Goal: Book appointment/travel/reservation

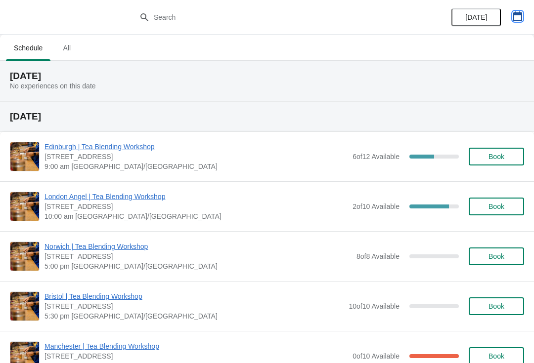
click at [511, 22] on button "button" at bounding box center [518, 16] width 18 height 18
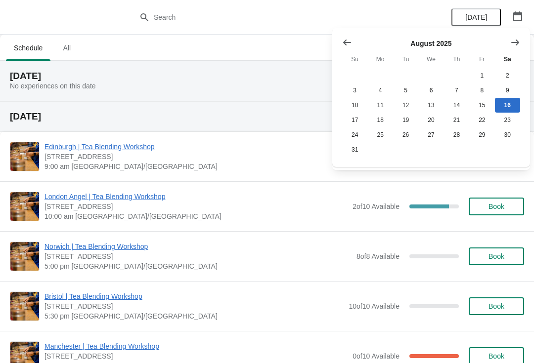
click at [515, 43] on icon "Show next month, September 2025" at bounding box center [515, 43] width 10 height 10
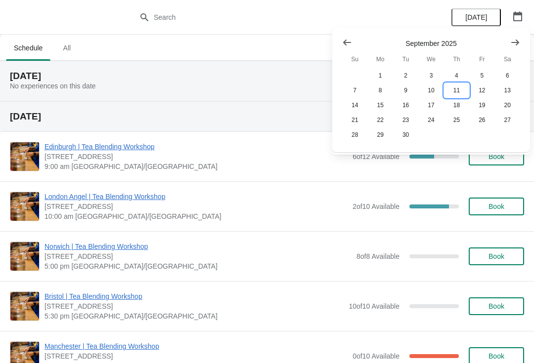
click at [457, 91] on button "11" at bounding box center [456, 90] width 25 height 15
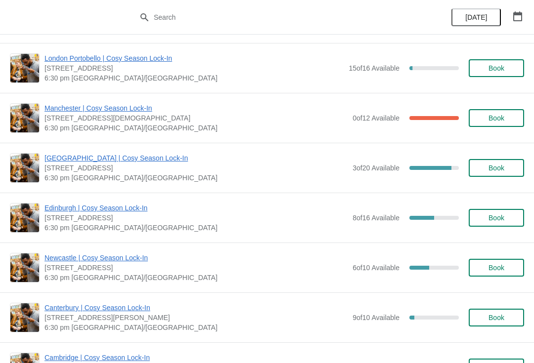
scroll to position [651, 0]
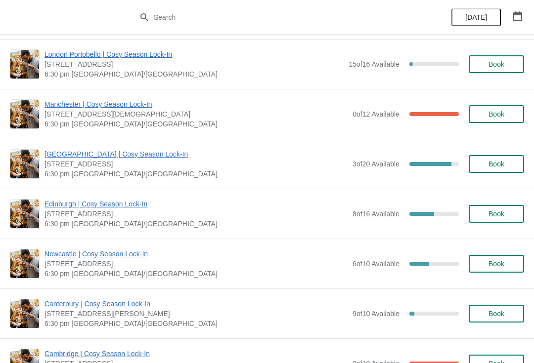
click at [502, 164] on span "Book" at bounding box center [496, 164] width 16 height 8
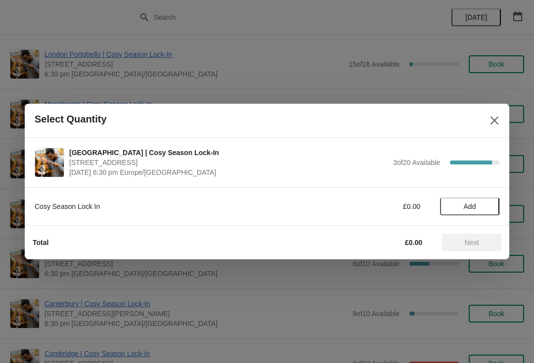
click at [471, 213] on button "Add" at bounding box center [469, 207] width 59 height 18
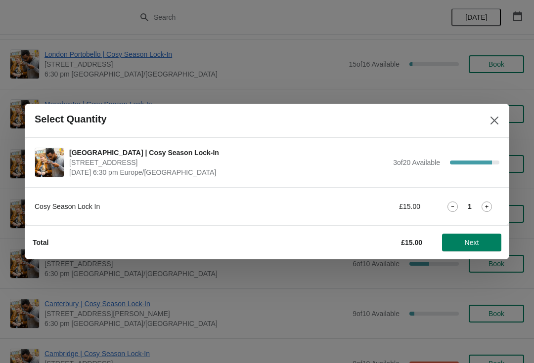
click at [471, 243] on span "Next" at bounding box center [472, 243] width 14 height 8
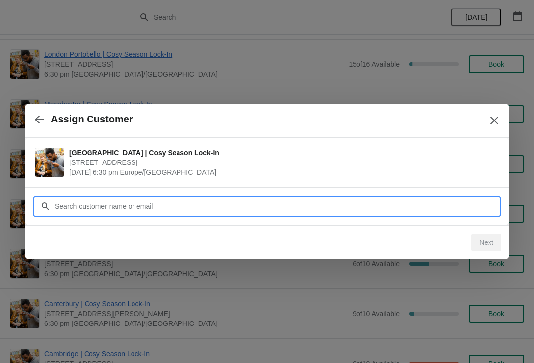
click at [272, 211] on input "Customer" at bounding box center [276, 207] width 445 height 18
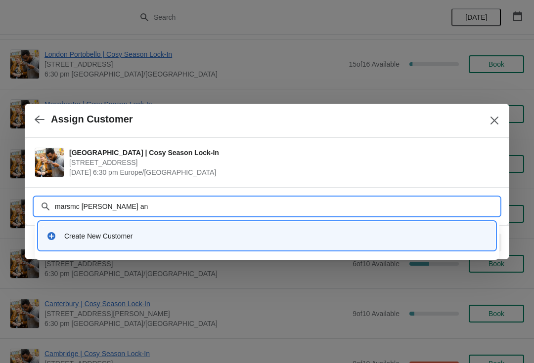
click at [184, 209] on input "marsmc Ross an" at bounding box center [276, 207] width 445 height 18
type input "marsmccrossan@gmail.com"
click at [196, 232] on div "Create New Customer" at bounding box center [275, 236] width 423 height 10
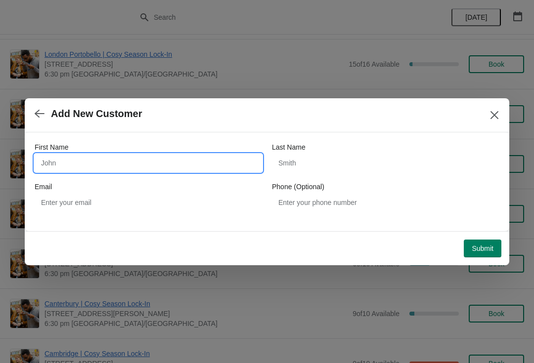
click at [155, 154] on input "First Name" at bounding box center [148, 163] width 227 height 18
type input "Mars"
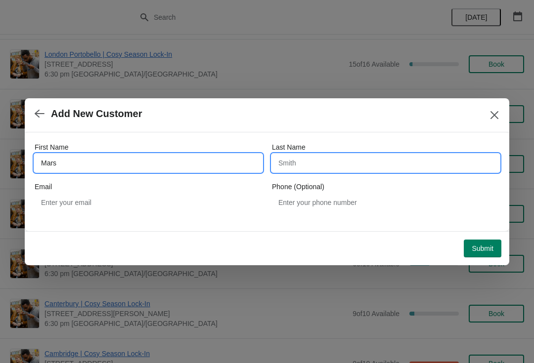
click at [361, 155] on input "Last Name" at bounding box center [385, 163] width 227 height 18
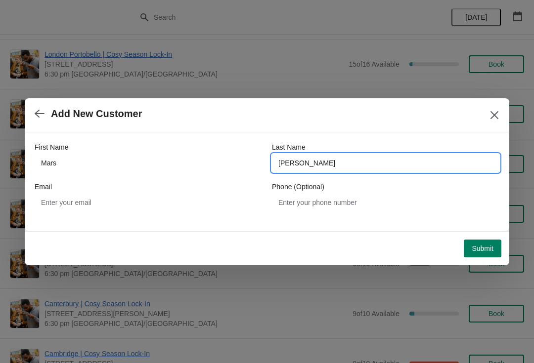
type input "McCrossan"
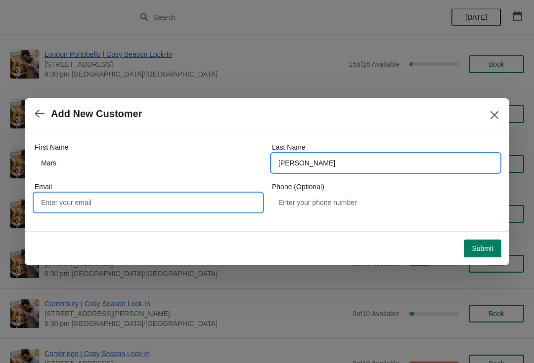
click at [207, 205] on input "Email" at bounding box center [148, 203] width 227 height 18
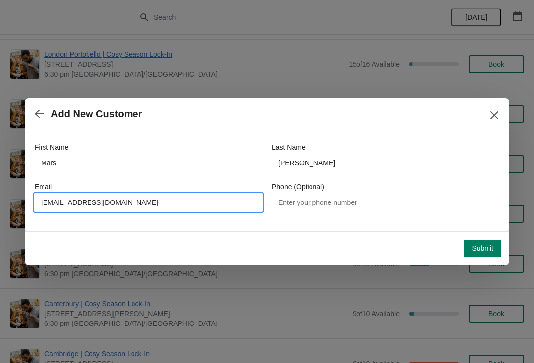
type input "marsmccrossan@gmail.com"
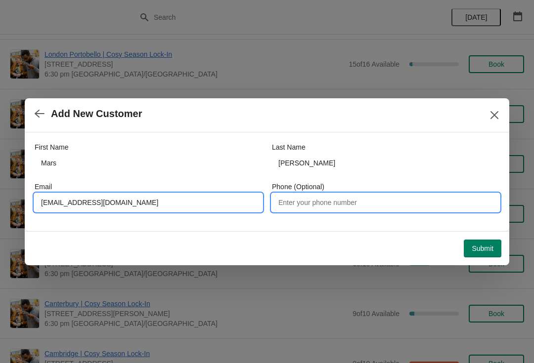
click at [376, 206] on input "Phone (Optional)" at bounding box center [385, 203] width 227 height 18
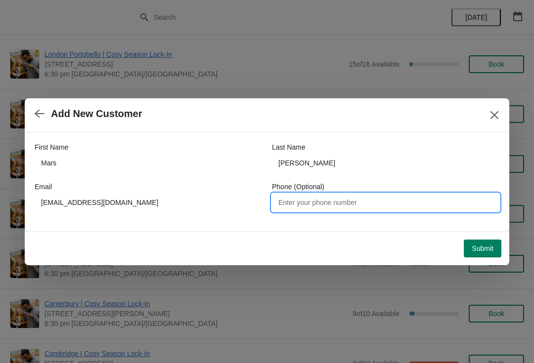
click at [488, 245] on span "Submit" at bounding box center [482, 249] width 22 height 8
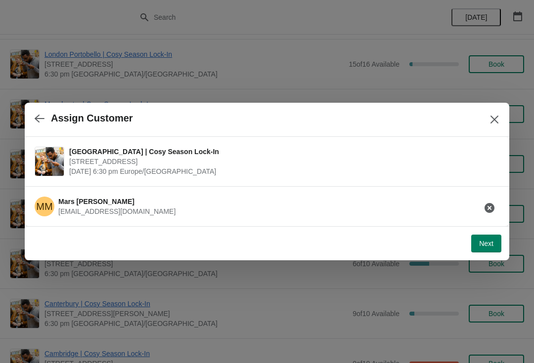
click at [481, 241] on span "Next" at bounding box center [486, 244] width 14 height 8
select select "No"
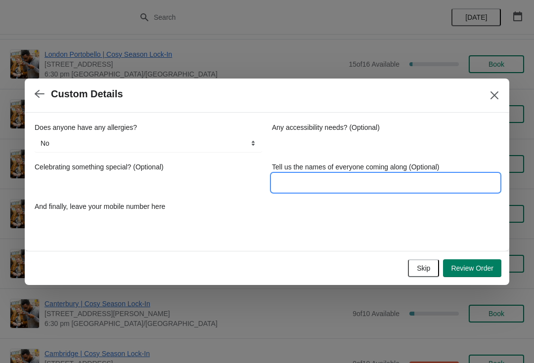
click at [323, 185] on input "Tell us the names of everyone coming along (Optional)" at bounding box center [385, 183] width 227 height 18
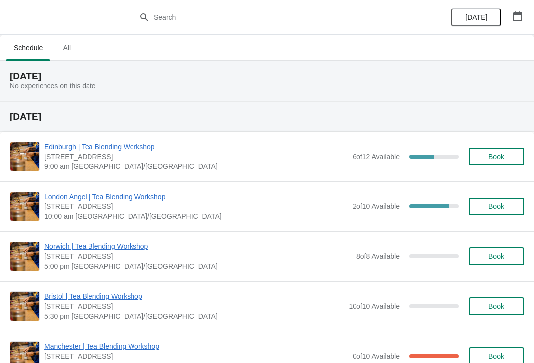
click at [518, 23] on button "button" at bounding box center [518, 16] width 18 height 18
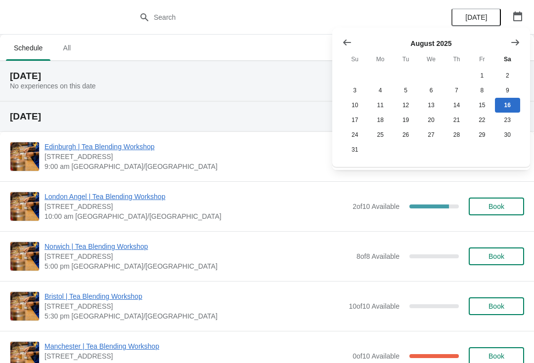
click at [521, 19] on icon "button" at bounding box center [517, 16] width 9 height 10
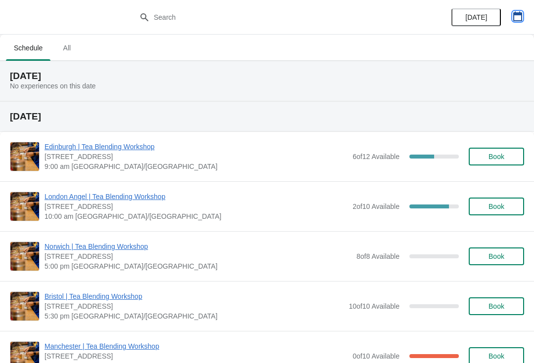
click at [514, 20] on icon "button" at bounding box center [517, 16] width 9 height 10
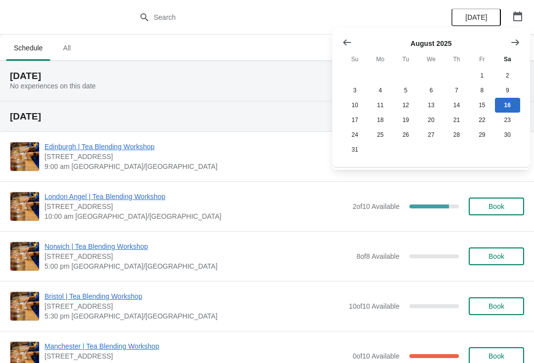
click at [523, 46] on button "Show next month, September 2025" at bounding box center [515, 43] width 18 height 18
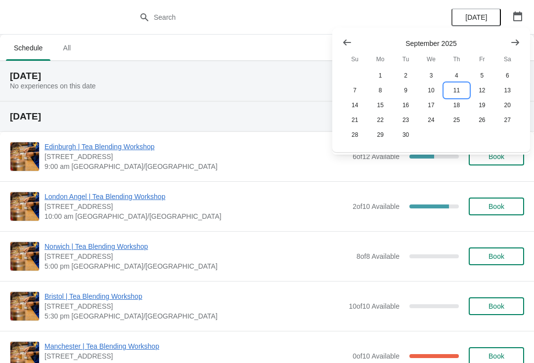
click at [460, 91] on button "11" at bounding box center [456, 90] width 25 height 15
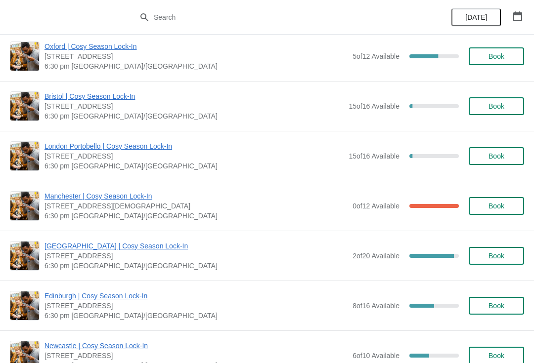
scroll to position [568, 0]
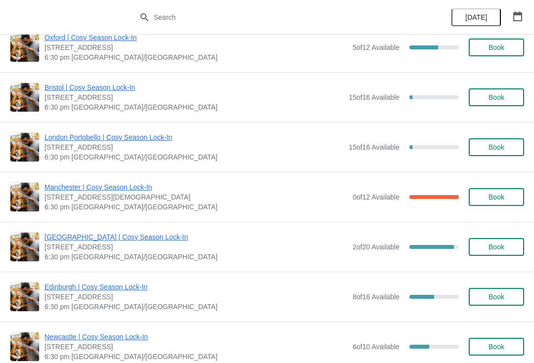
click at [504, 245] on span "Book" at bounding box center [496, 247] width 16 height 8
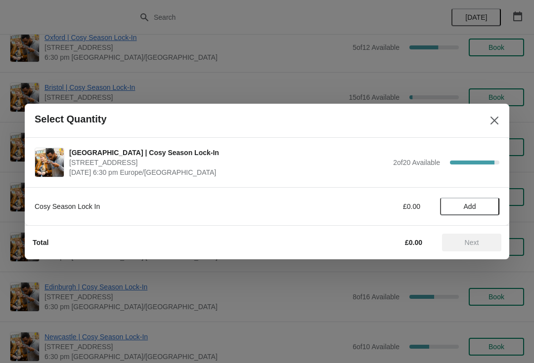
click at [481, 195] on div "Cosy Season Lock In £0.00 Add" at bounding box center [267, 202] width 465 height 28
click at [475, 202] on button "Add" at bounding box center [469, 207] width 59 height 18
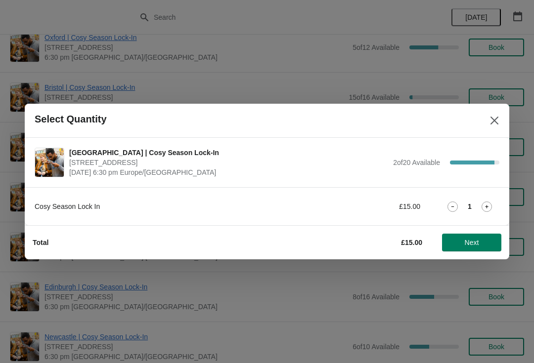
click at [471, 245] on span "Next" at bounding box center [472, 243] width 14 height 8
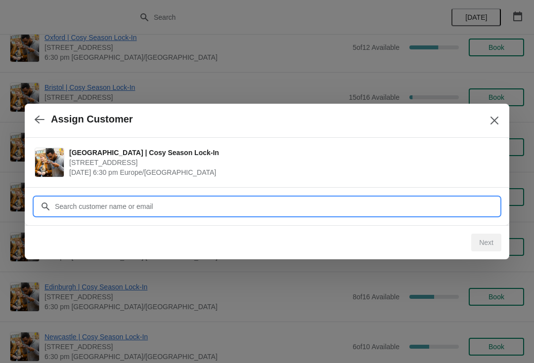
click at [312, 198] on input "Customer" at bounding box center [276, 207] width 445 height 18
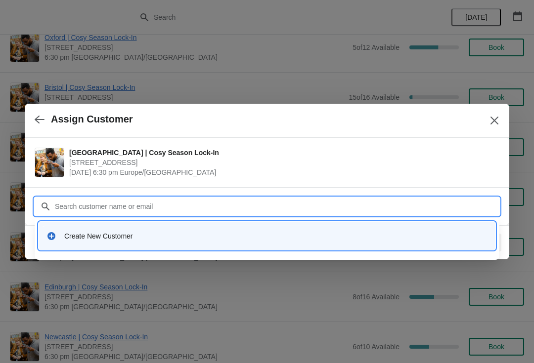
type input "Z"
type input "[EMAIL_ADDRESS][DOMAIN_NAME]"
click at [198, 236] on div "Create New Customer" at bounding box center [275, 236] width 423 height 10
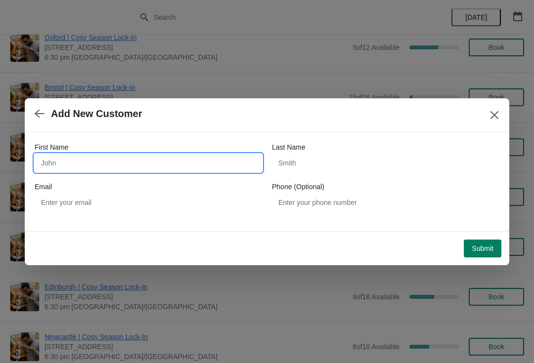
click at [145, 168] on input "First Name" at bounding box center [148, 163] width 227 height 18
type input "[PERSON_NAME]"
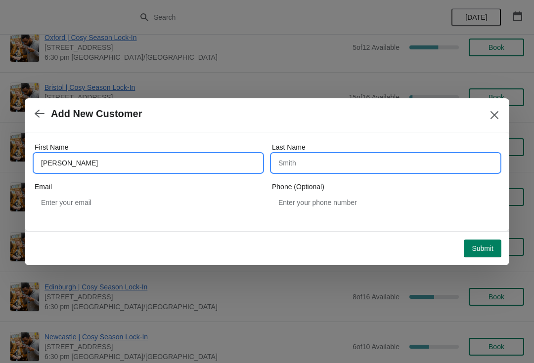
click at [336, 162] on input "Last Name" at bounding box center [385, 163] width 227 height 18
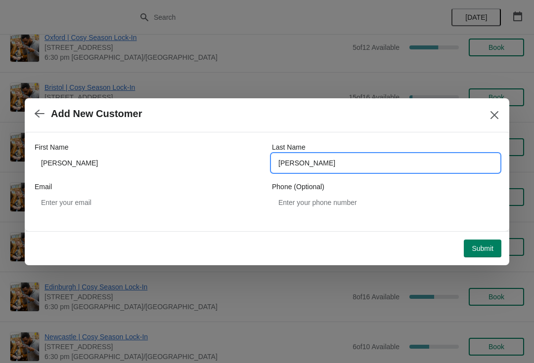
type input "[PERSON_NAME]"
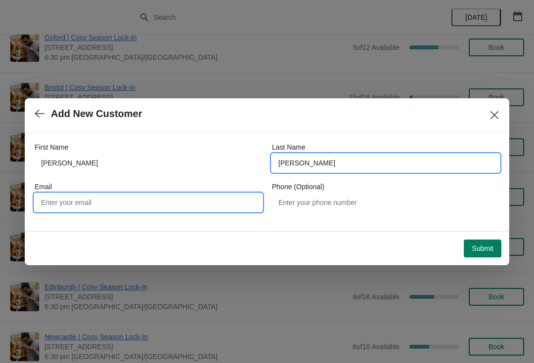
click at [205, 204] on input "Email" at bounding box center [148, 203] width 227 height 18
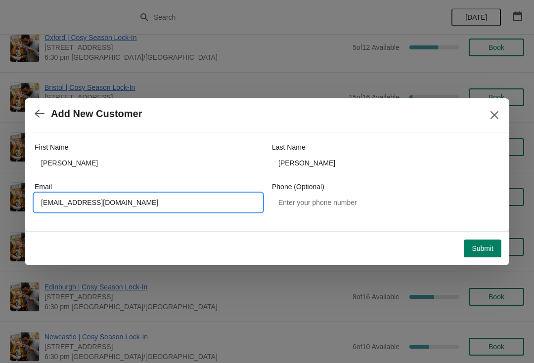
type input "[EMAIL_ADDRESS][DOMAIN_NAME]"
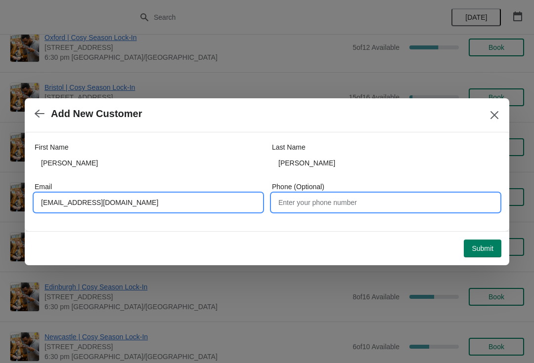
click at [385, 205] on input "Phone (Optional)" at bounding box center [385, 203] width 227 height 18
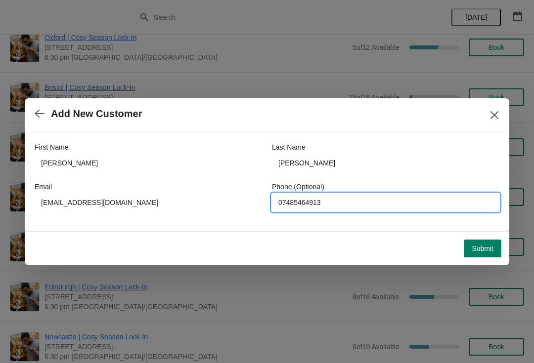
type input "07485464913"
click at [474, 248] on span "Submit" at bounding box center [482, 249] width 22 height 8
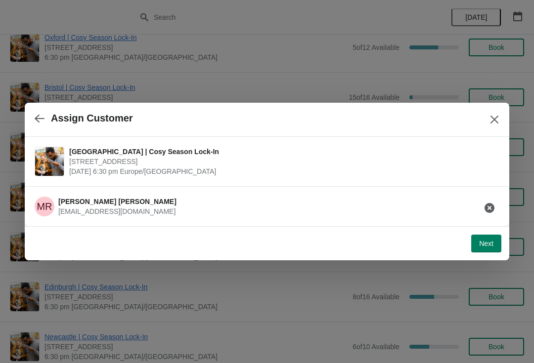
click at [498, 244] on button "Next" at bounding box center [486, 244] width 30 height 18
select select "No"
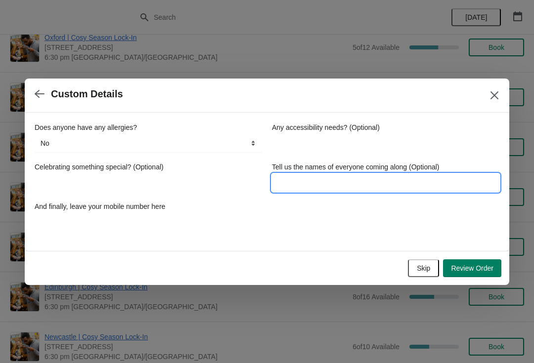
click at [403, 183] on input "Tell us the names of everyone coming along (Optional)" at bounding box center [385, 183] width 227 height 18
type input "[PERSON_NAME]"
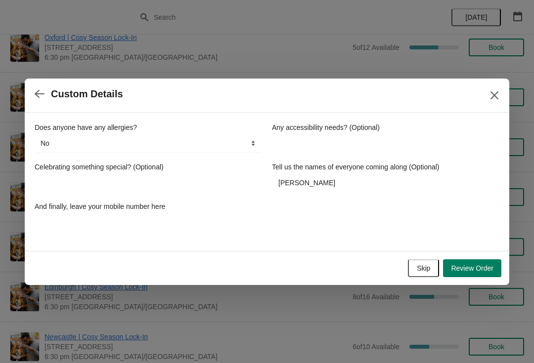
click at [474, 268] on span "Review Order" at bounding box center [472, 268] width 43 height 8
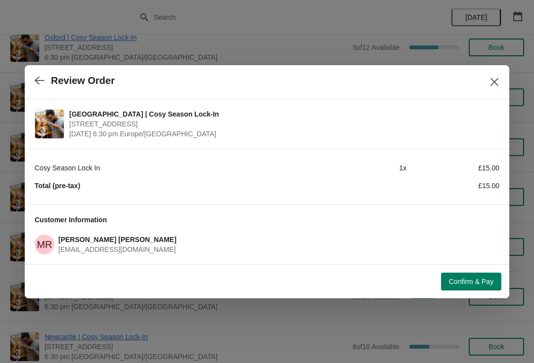
click at [468, 269] on div "Confirm & Pay" at bounding box center [265, 280] width 472 height 22
